Goal: Navigation & Orientation: Find specific page/section

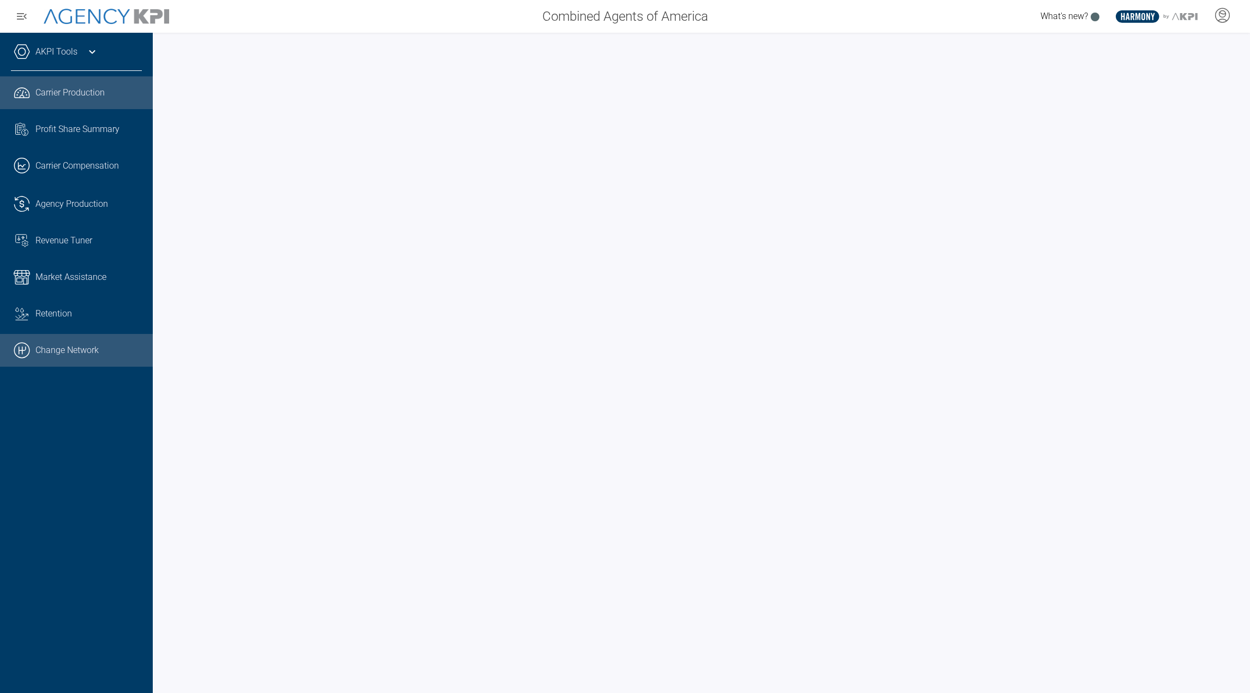
click at [55, 350] on link ".cls-1{fill:none;stroke:#000;stroke-linecap:round;stroke-linejoin:round;stroke-…" at bounding box center [76, 350] width 153 height 33
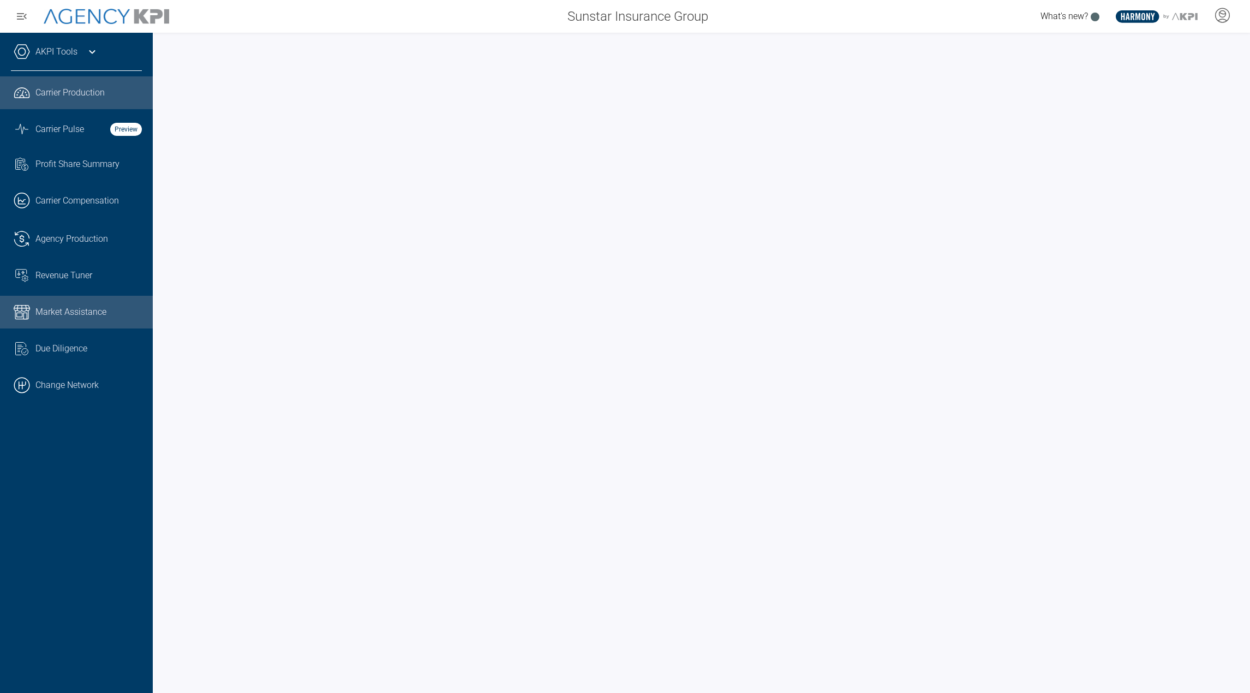
click at [93, 308] on span "Market Assistance" at bounding box center [70, 312] width 71 height 13
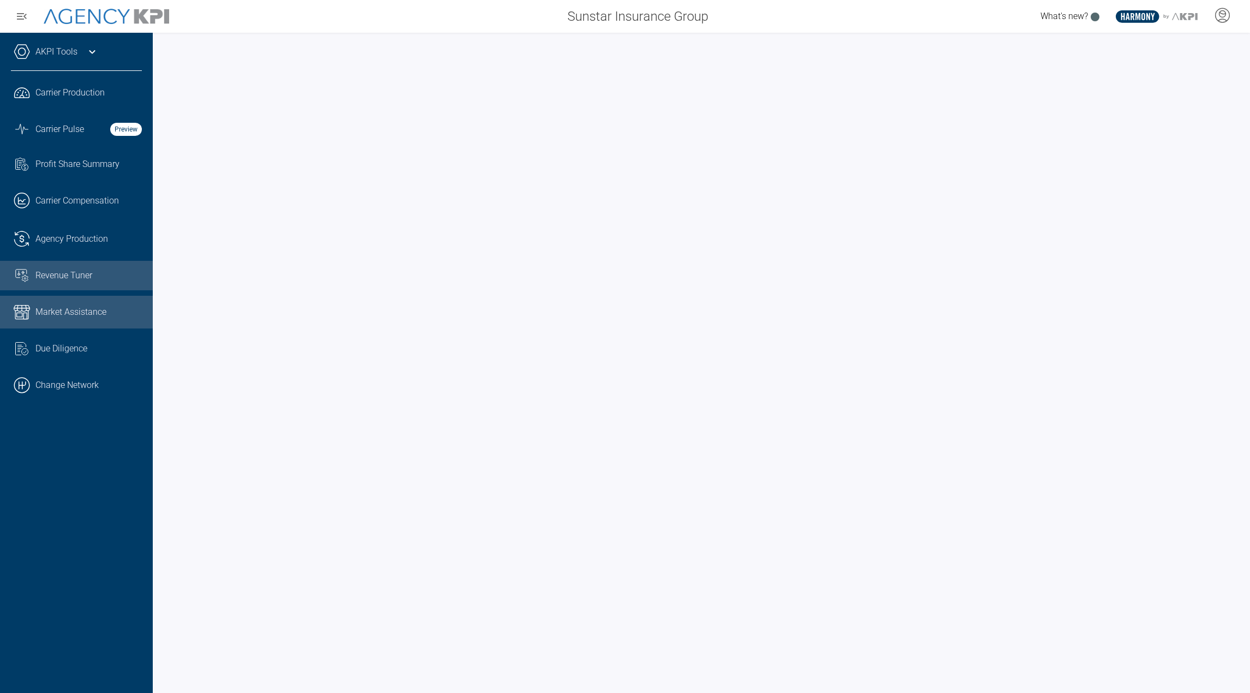
click at [57, 286] on link "Revenue Tuner" at bounding box center [76, 275] width 153 height 29
click at [75, 310] on span "Market Assistance" at bounding box center [70, 312] width 71 height 13
click at [78, 284] on link "Revenue Tuner" at bounding box center [76, 275] width 153 height 29
click at [81, 312] on span "Market Assistance" at bounding box center [70, 312] width 71 height 13
